Goal: Transaction & Acquisition: Subscribe to service/newsletter

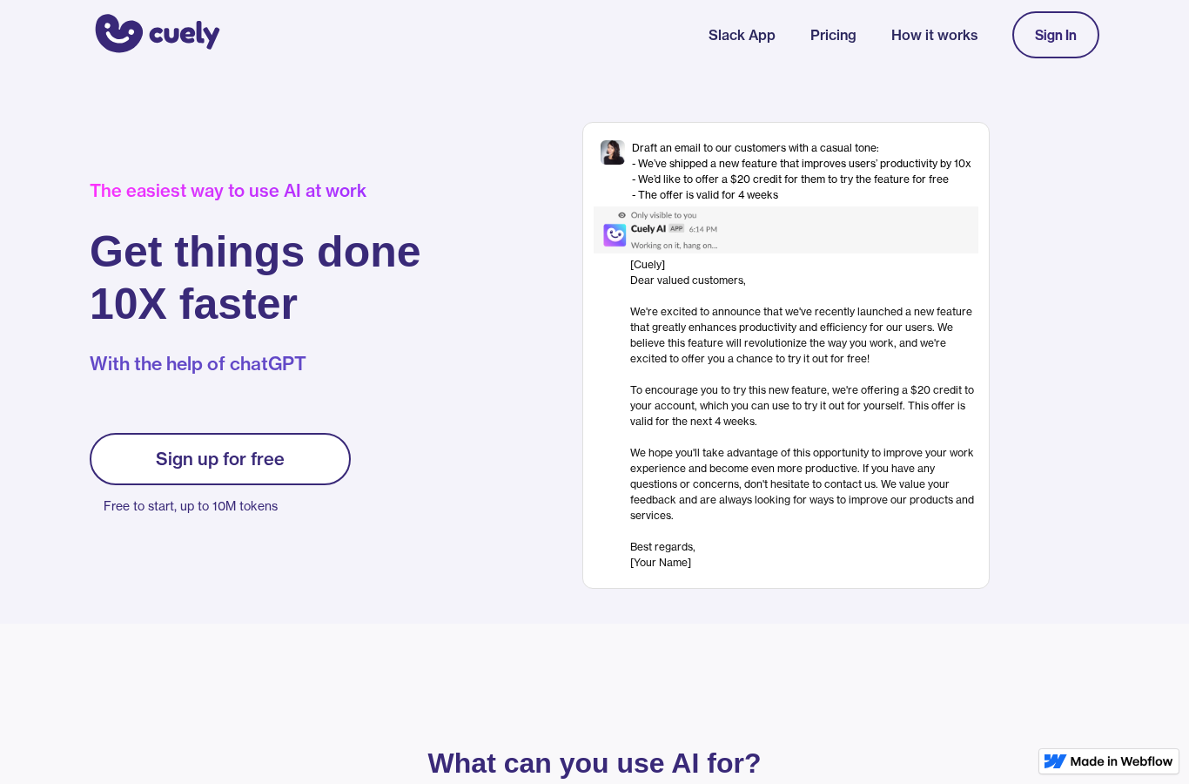
click at [239, 463] on div "Sign up for free" at bounding box center [220, 458] width 129 height 21
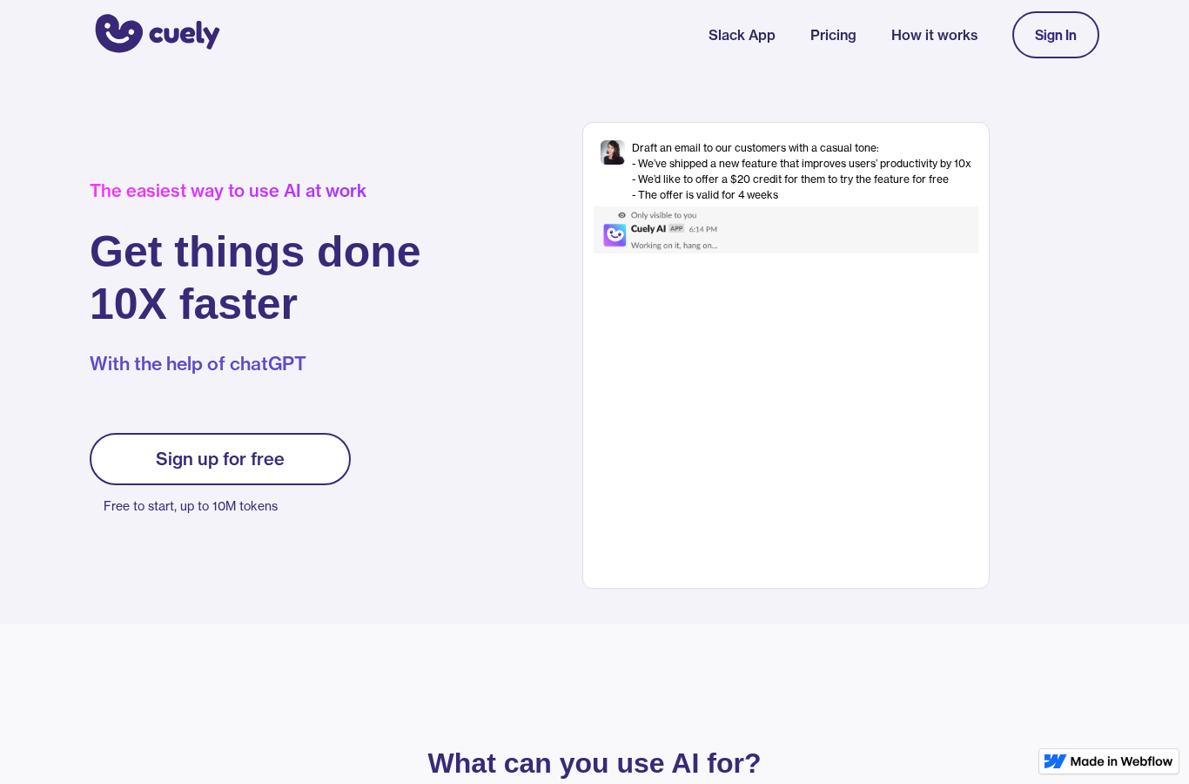
click at [242, 465] on div "Sign up for free" at bounding box center [220, 458] width 129 height 21
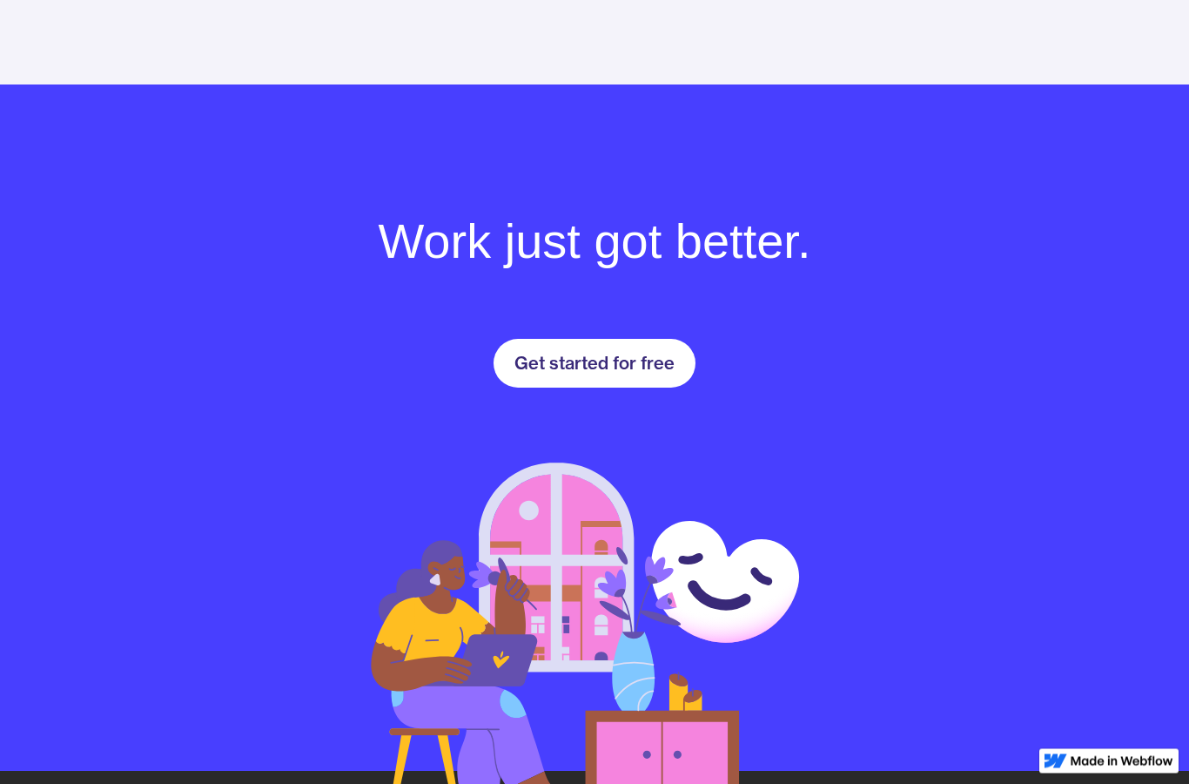
scroll to position [2319, 0]
click at [562, 358] on div "Get started for free" at bounding box center [595, 363] width 160 height 21
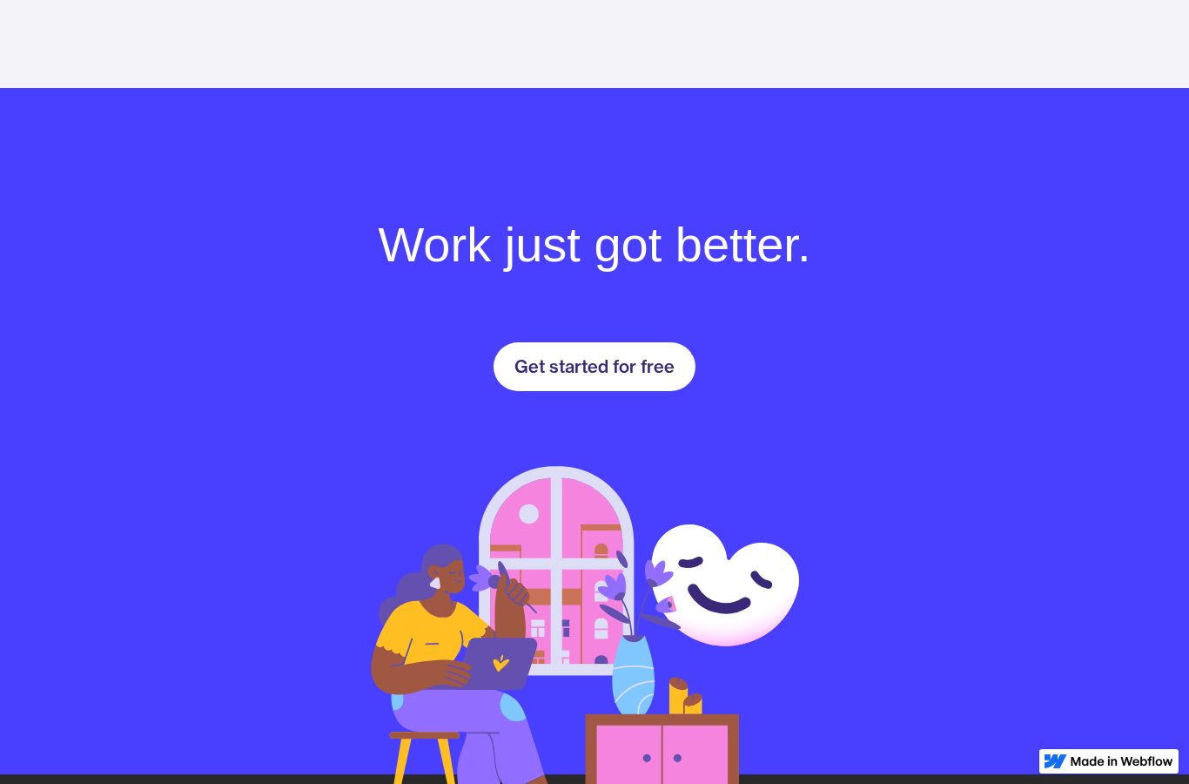
scroll to position [2627, 0]
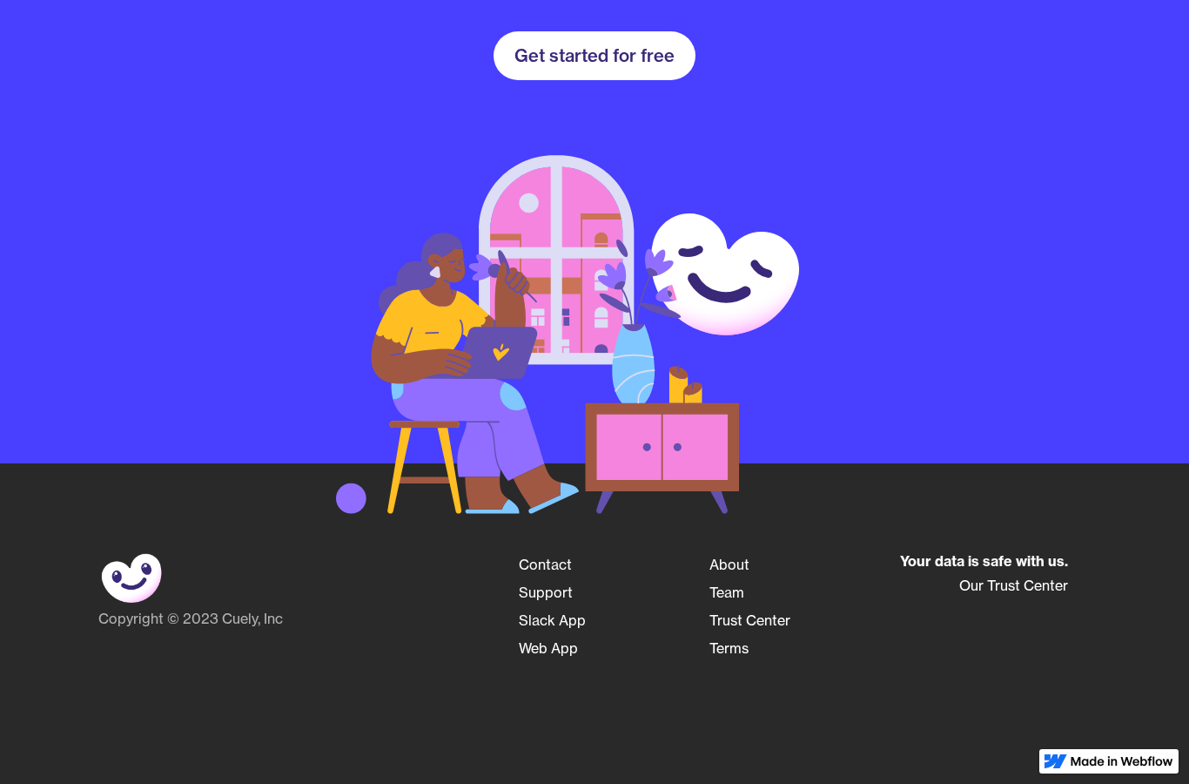
click at [585, 45] on div "Get started for free" at bounding box center [595, 55] width 160 height 21
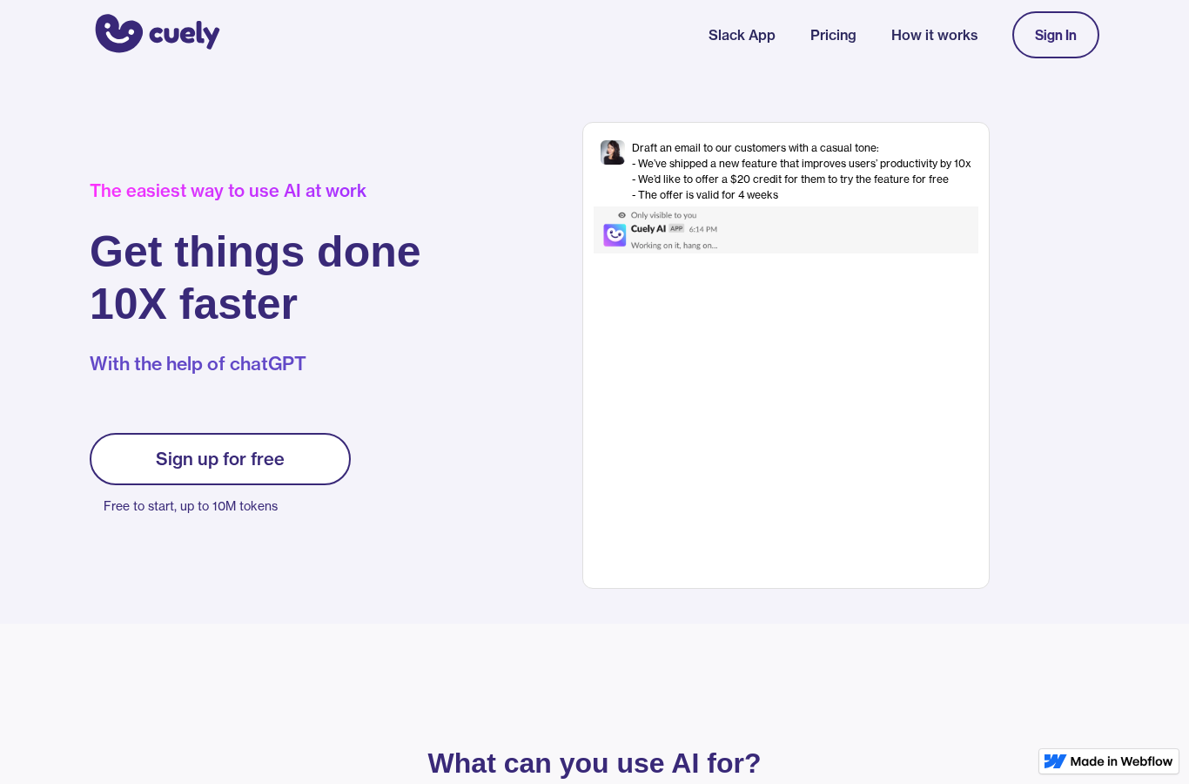
click at [1077, 42] on link "Sign In" at bounding box center [1056, 34] width 87 height 47
click at [264, 448] on div "Sign up for free" at bounding box center [220, 458] width 129 height 21
